Goal: Obtain resource: Download file/media

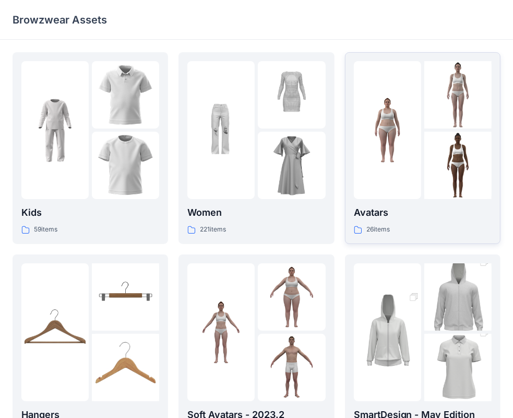
click at [428, 227] on div "26 items" at bounding box center [423, 229] width 138 height 11
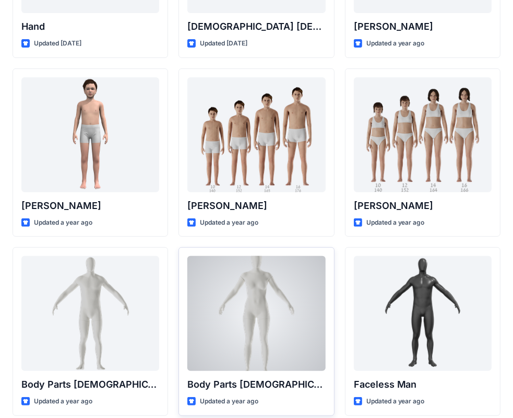
scroll to position [174, 0]
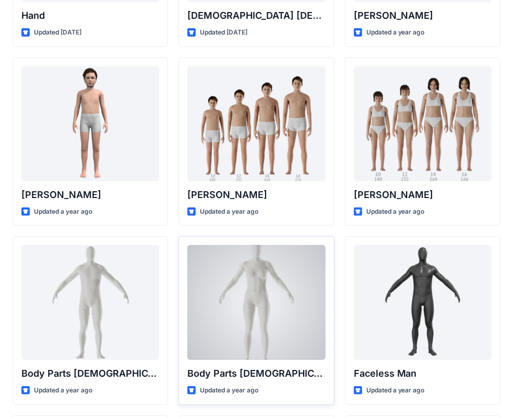
click at [279, 292] on div at bounding box center [256, 302] width 138 height 115
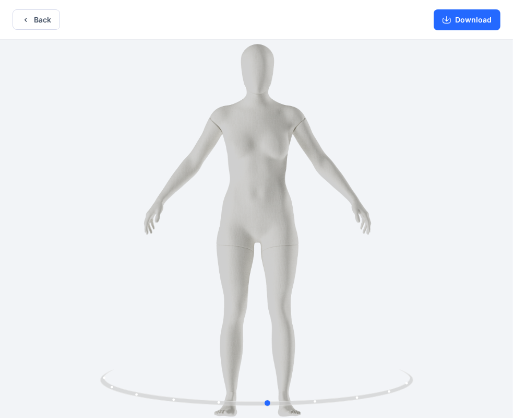
drag, startPoint x: 258, startPoint y: 402, endPoint x: 582, endPoint y: 376, distance: 325.7
click at [513, 376] on html "Back Download Version History" at bounding box center [256, 210] width 513 height 420
drag, startPoint x: 217, startPoint y: 129, endPoint x: 228, endPoint y: 139, distance: 14.4
click at [222, 135] on div at bounding box center [256, 230] width 513 height 380
click at [36, 20] on button "Back" at bounding box center [36, 19] width 47 height 20
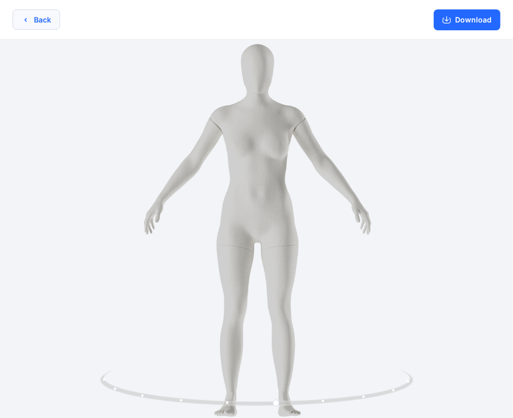
scroll to position [174, 0]
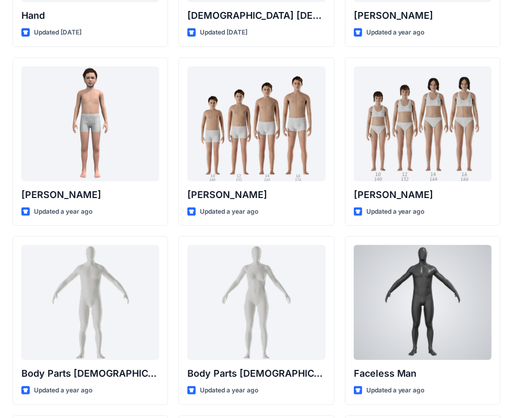
click at [444, 314] on div at bounding box center [423, 302] width 138 height 115
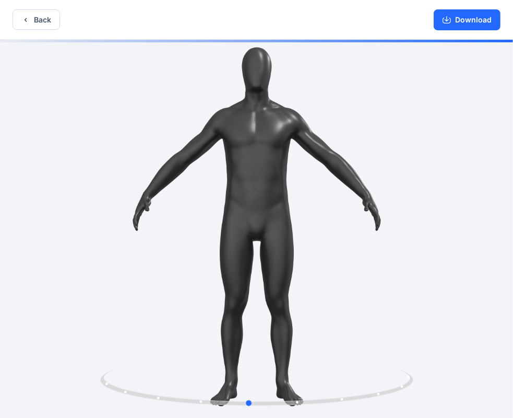
drag, startPoint x: 256, startPoint y: 401, endPoint x: 562, endPoint y: 374, distance: 306.5
click at [513, 374] on html "Back Download Version History" at bounding box center [256, 210] width 513 height 420
click at [38, 17] on button "Back" at bounding box center [36, 19] width 47 height 20
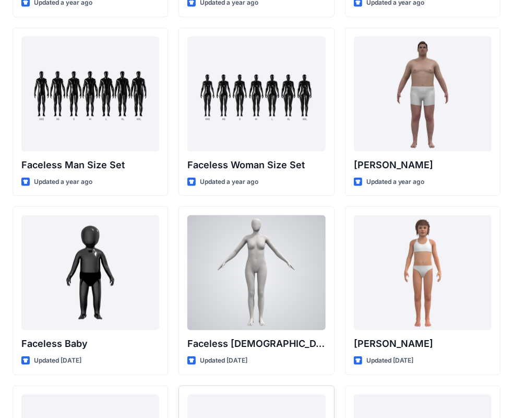
scroll to position [563, 0]
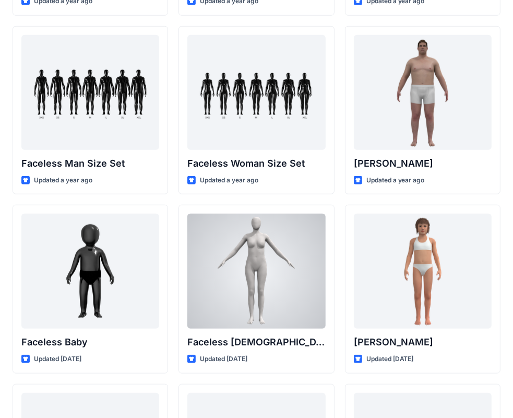
click at [292, 291] on div at bounding box center [256, 270] width 138 height 115
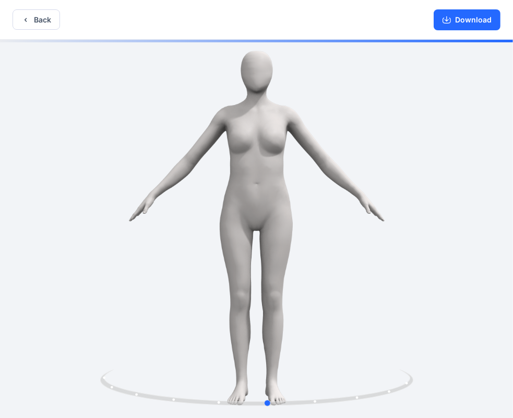
drag, startPoint x: 258, startPoint y: 401, endPoint x: 582, endPoint y: 354, distance: 328.0
click at [513, 354] on html "Back Download Version History" at bounding box center [256, 210] width 513 height 420
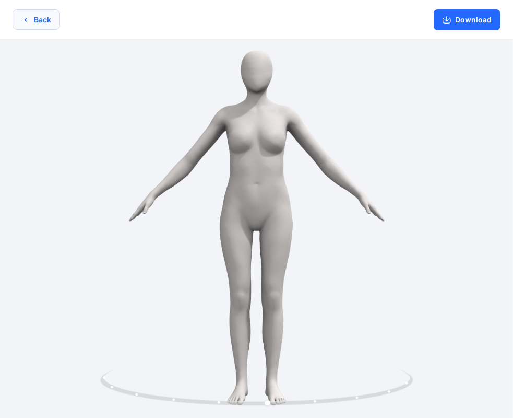
click at [49, 23] on button "Back" at bounding box center [36, 19] width 47 height 20
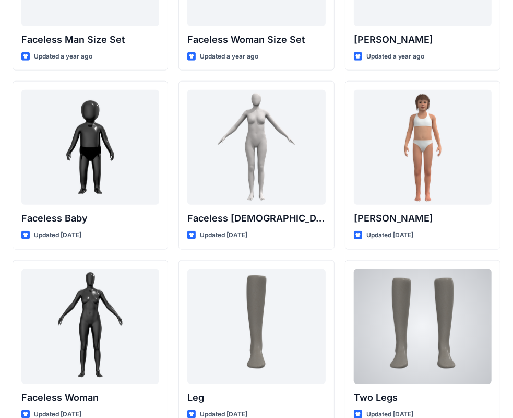
scroll to position [685, 0]
